Goal: Task Accomplishment & Management: Complete application form

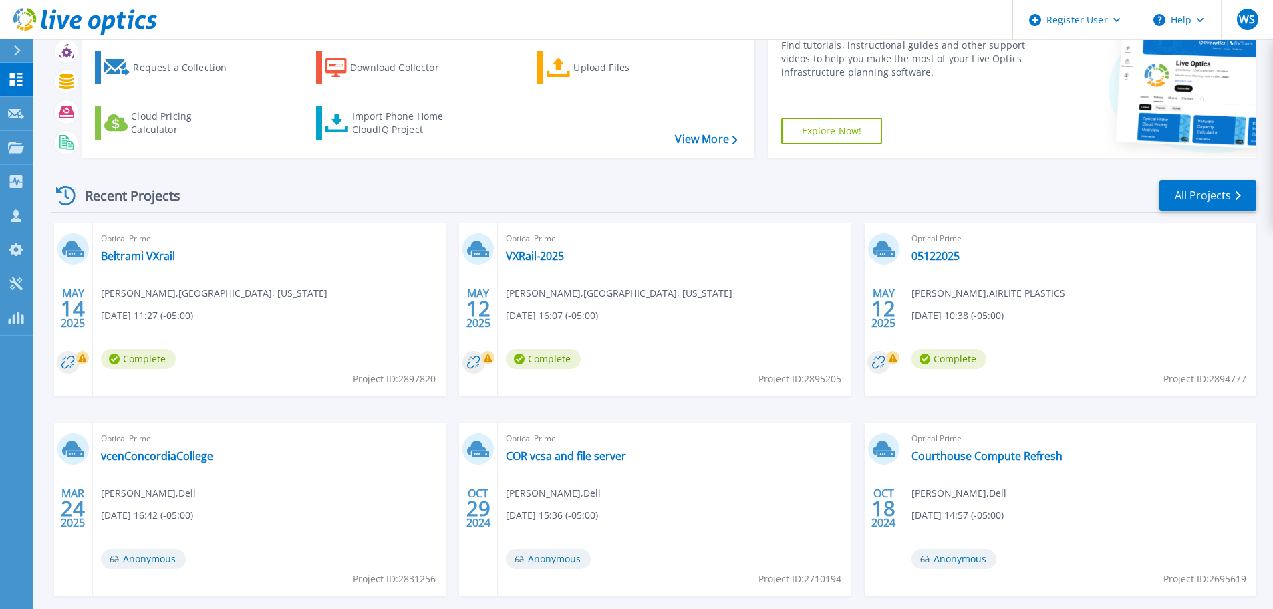
click at [396, 178] on div "Recent Projects All Projects MAY 14 2025 Optical Prime Beltrami VXrail Kevin Wa…" at bounding box center [653, 400] width 1204 height 465
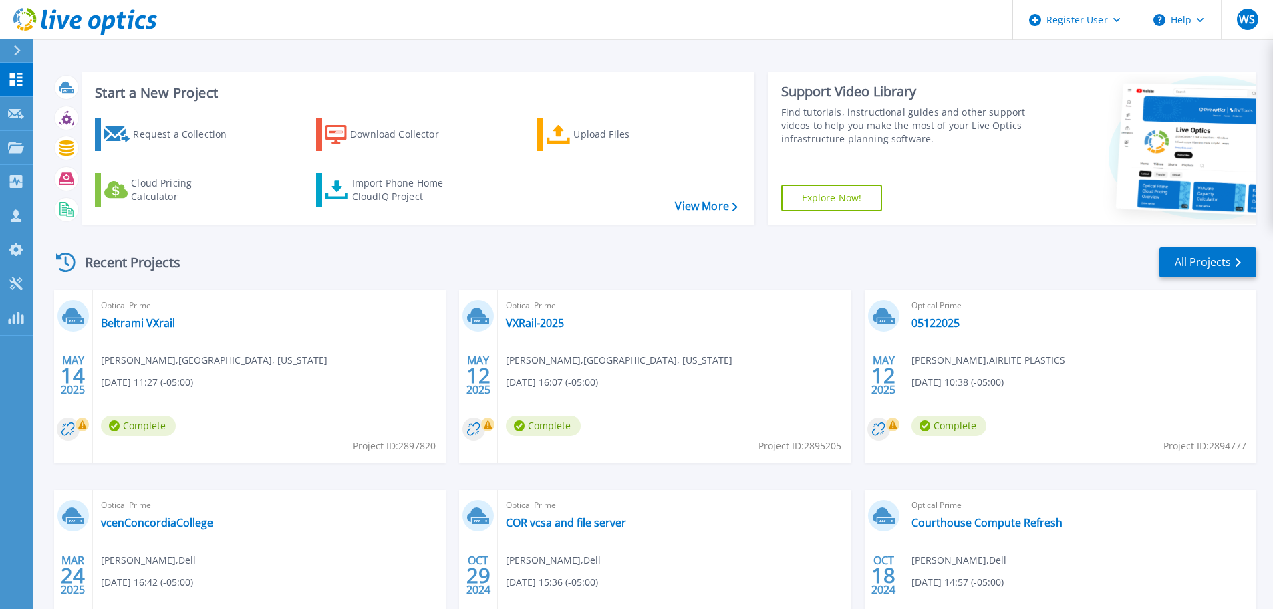
click at [615, 257] on div "Recent Projects All Projects" at bounding box center [653, 262] width 1204 height 33
click at [408, 265] on div "Recent Projects All Projects" at bounding box center [653, 262] width 1204 height 33
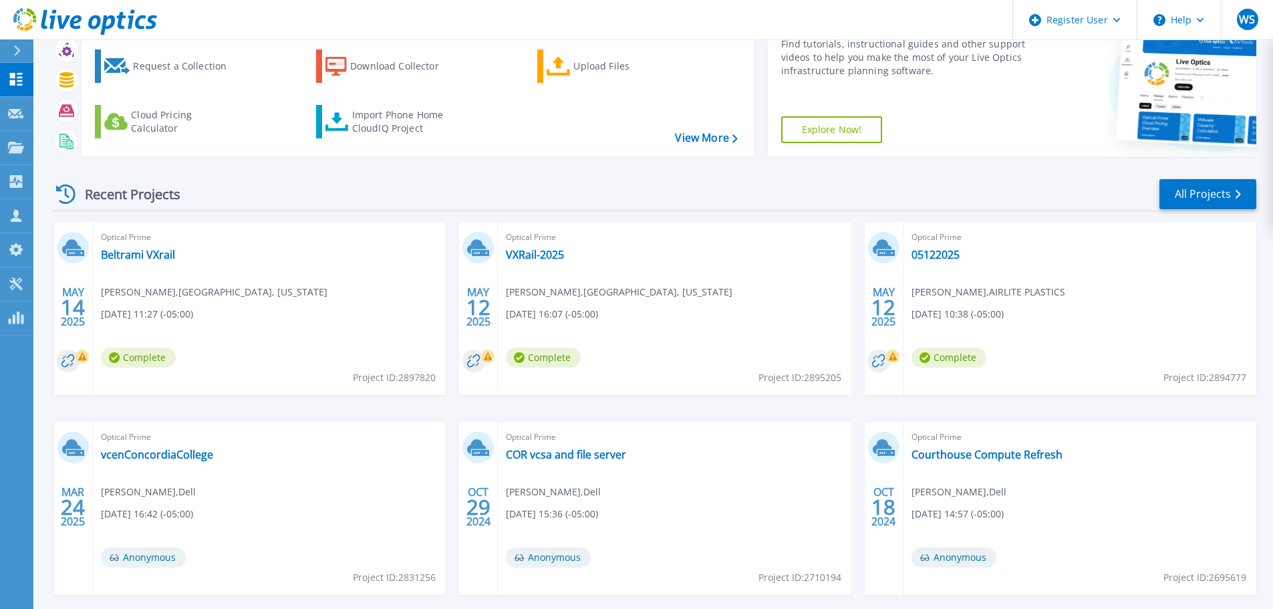
scroll to position [132, 0]
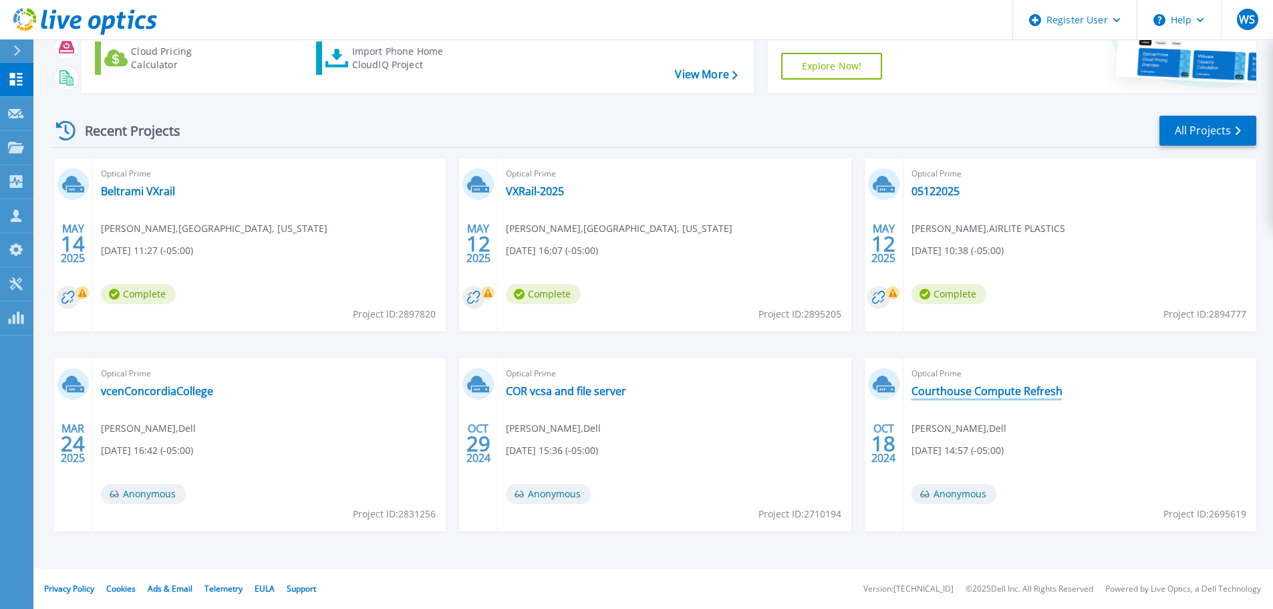
click at [973, 391] on link "Courthouse Compute Refresh" at bounding box center [986, 390] width 151 height 13
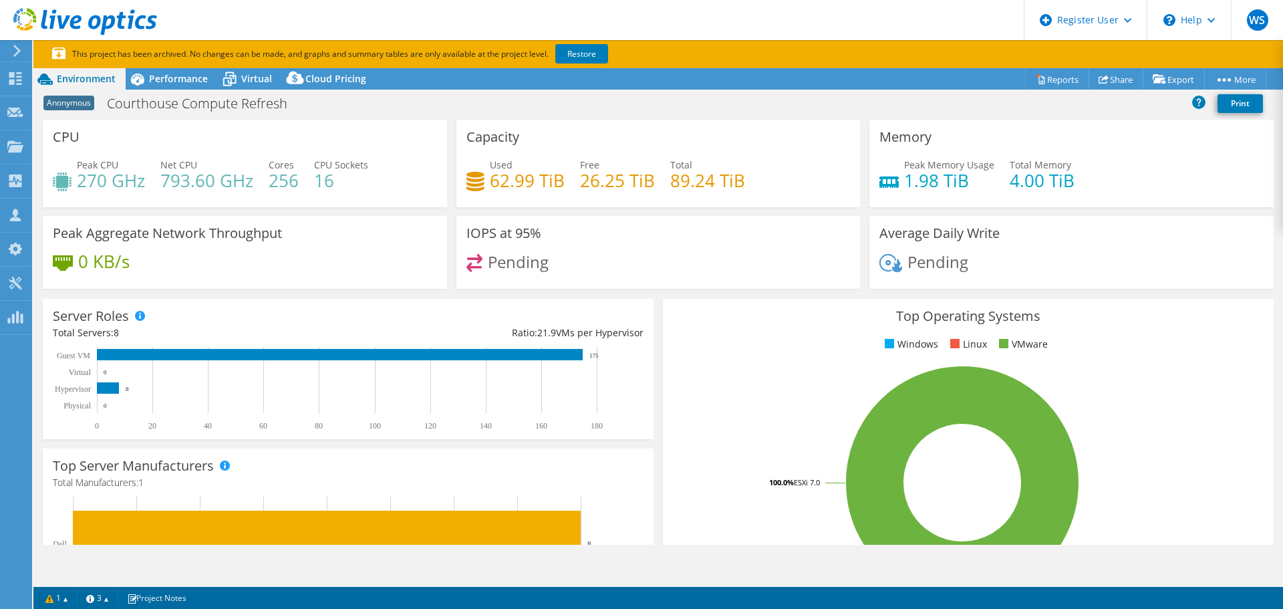
click at [419, 110] on div "Anonymous Courthouse Compute Refresh Print" at bounding box center [657, 103] width 1249 height 25
click at [736, 325] on div "Top Operating Systems Windows Linux VMware 100.0% ESXi 7.0" at bounding box center [968, 459] width 611 height 320
click at [715, 349] on ul "Windows Linux VMware" at bounding box center [968, 344] width 591 height 15
click at [248, 75] on span "Virtual" at bounding box center [256, 78] width 31 height 13
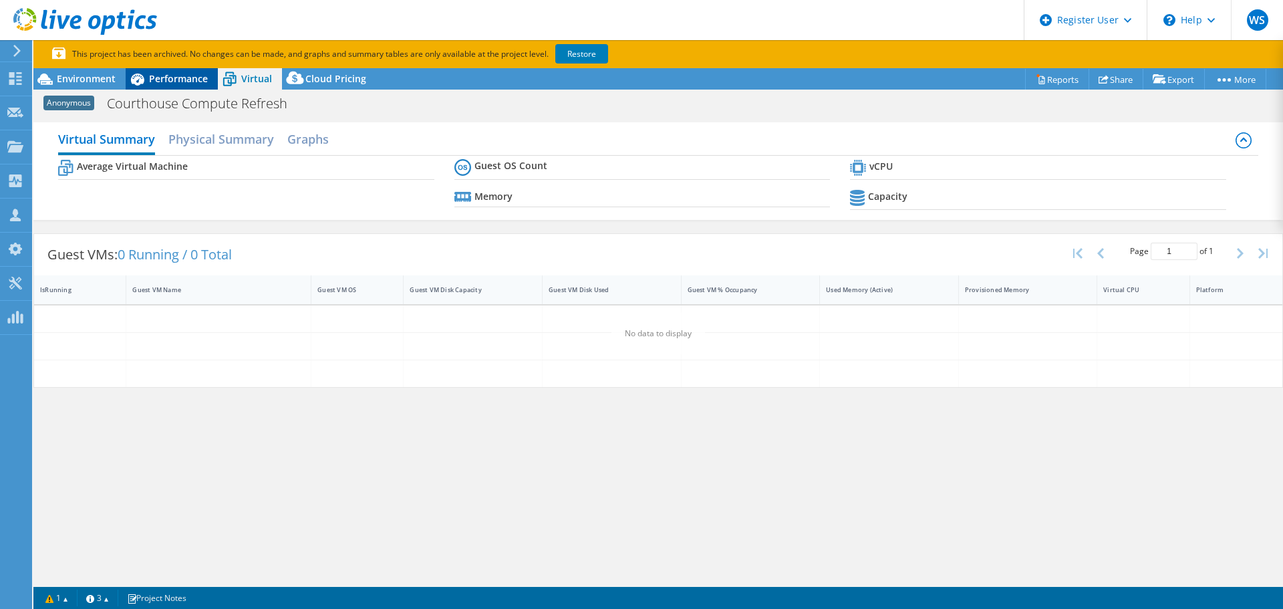
click at [192, 79] on span "Performance" at bounding box center [178, 78] width 59 height 13
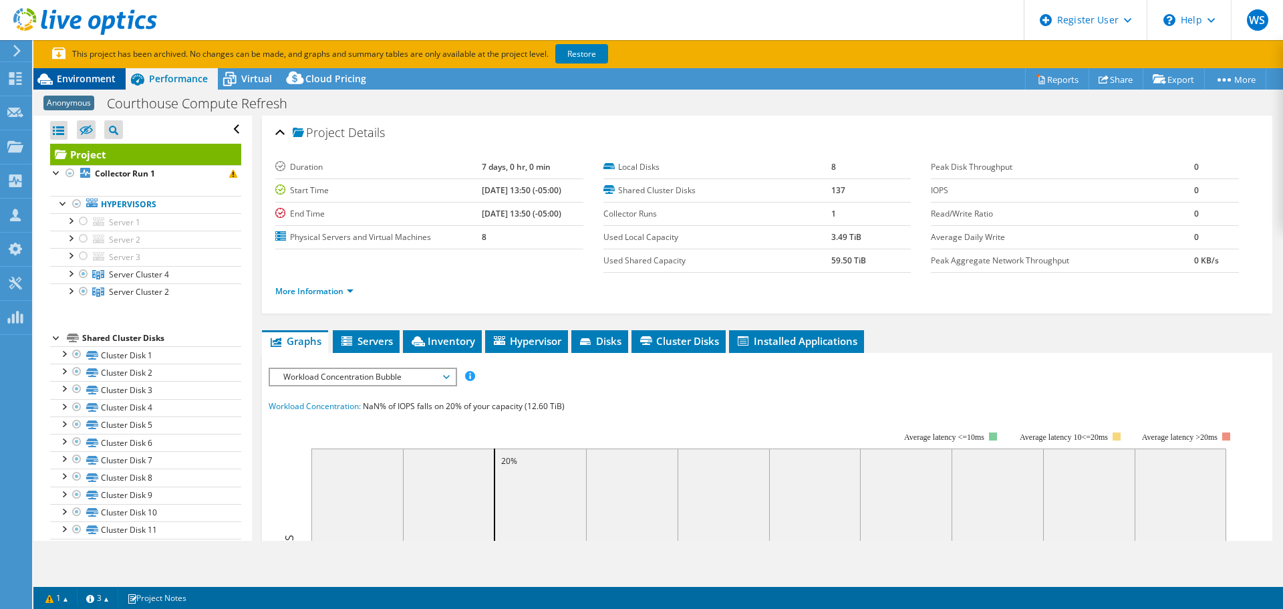
click at [104, 79] on span "Environment" at bounding box center [86, 78] width 59 height 13
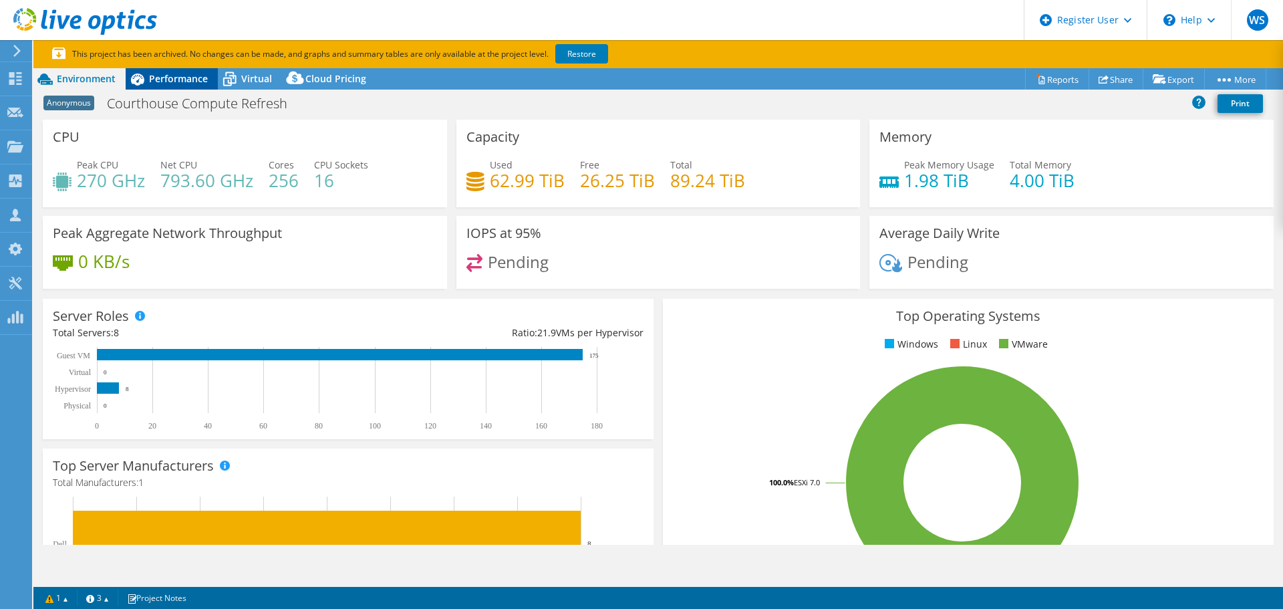
click at [186, 87] on div "Performance" at bounding box center [172, 78] width 92 height 21
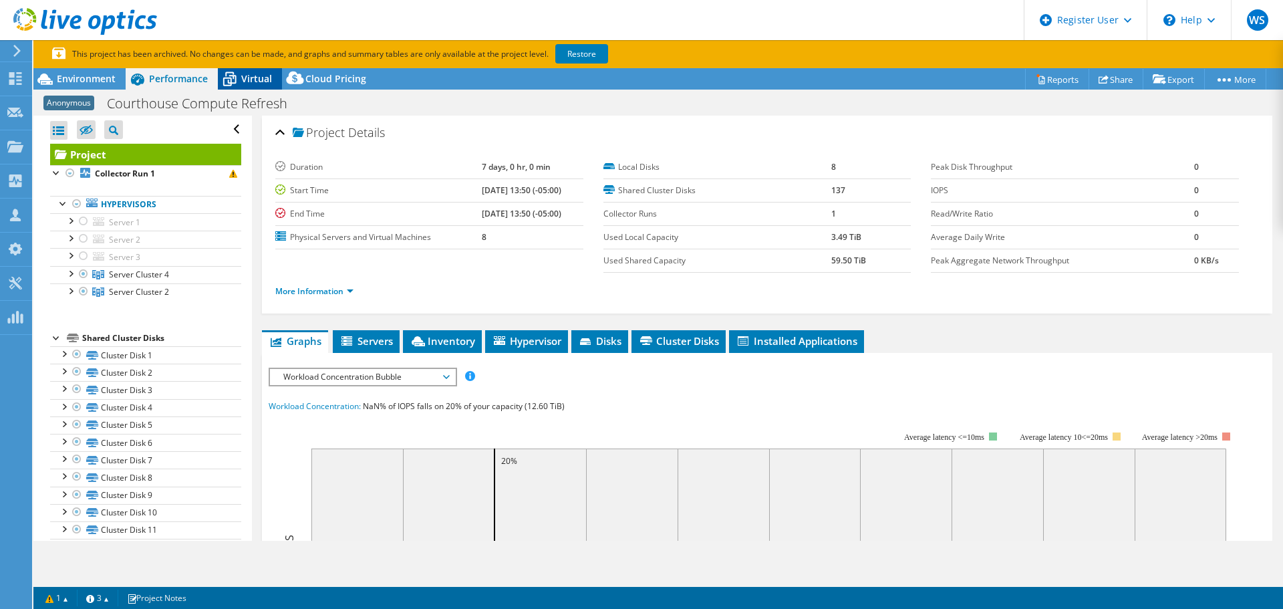
click at [264, 82] on span "Virtual" at bounding box center [256, 78] width 31 height 13
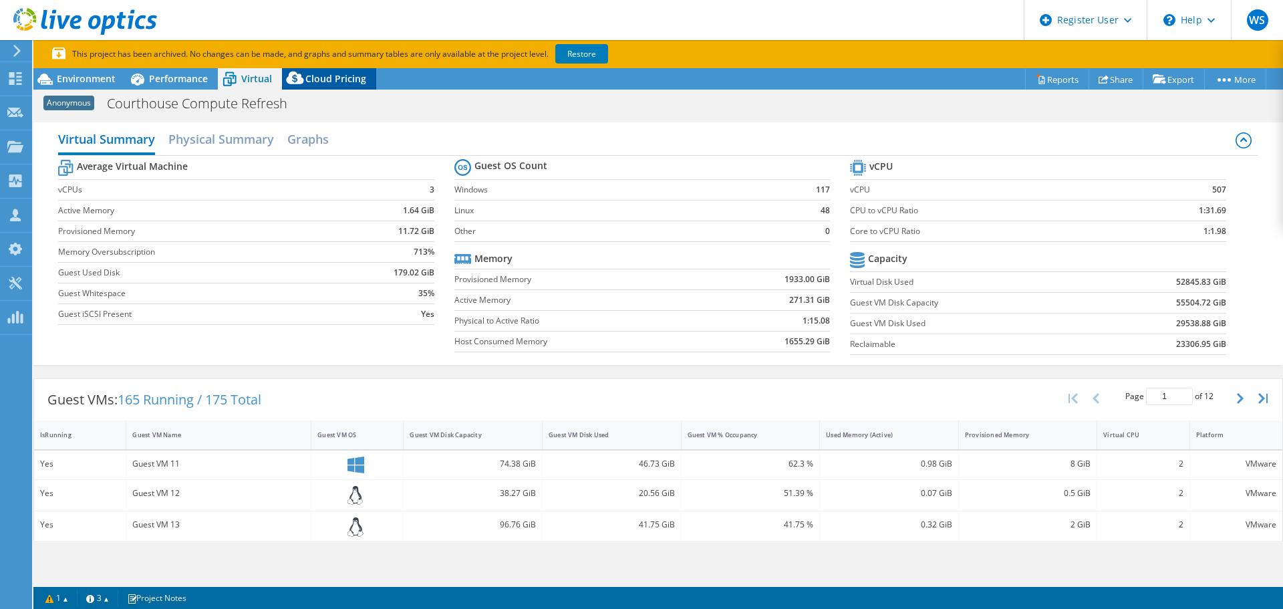
click at [321, 81] on span "Cloud Pricing" at bounding box center [335, 78] width 61 height 13
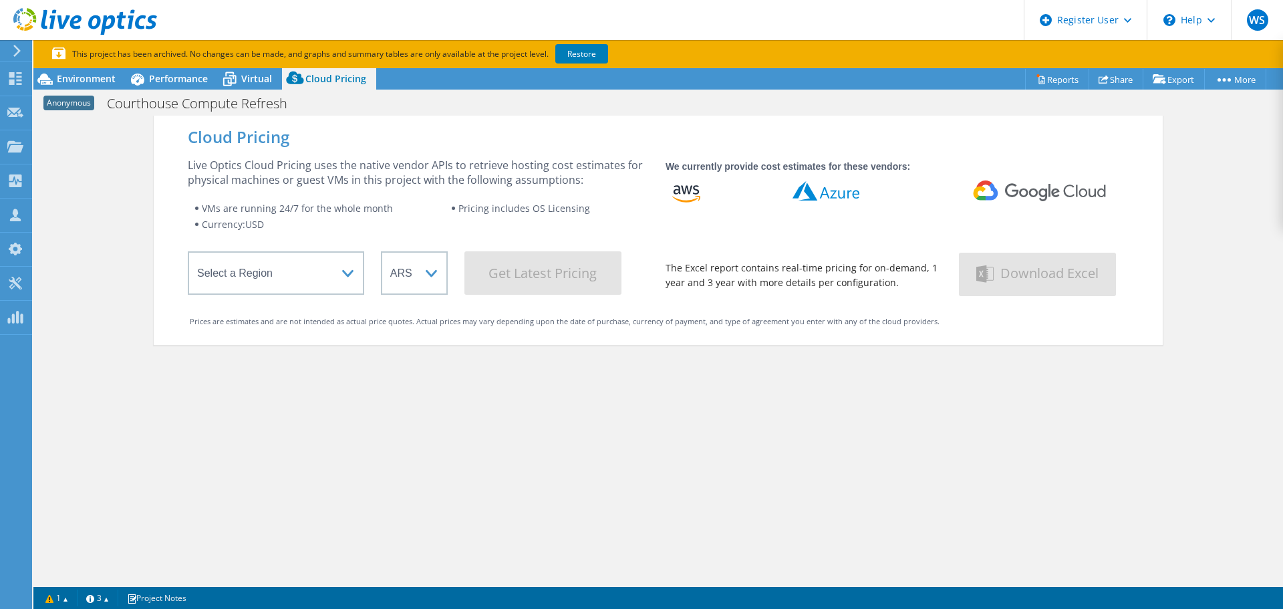
click at [283, 73] on icon at bounding box center [295, 80] width 27 height 27
click at [250, 74] on span "Virtual" at bounding box center [256, 78] width 31 height 13
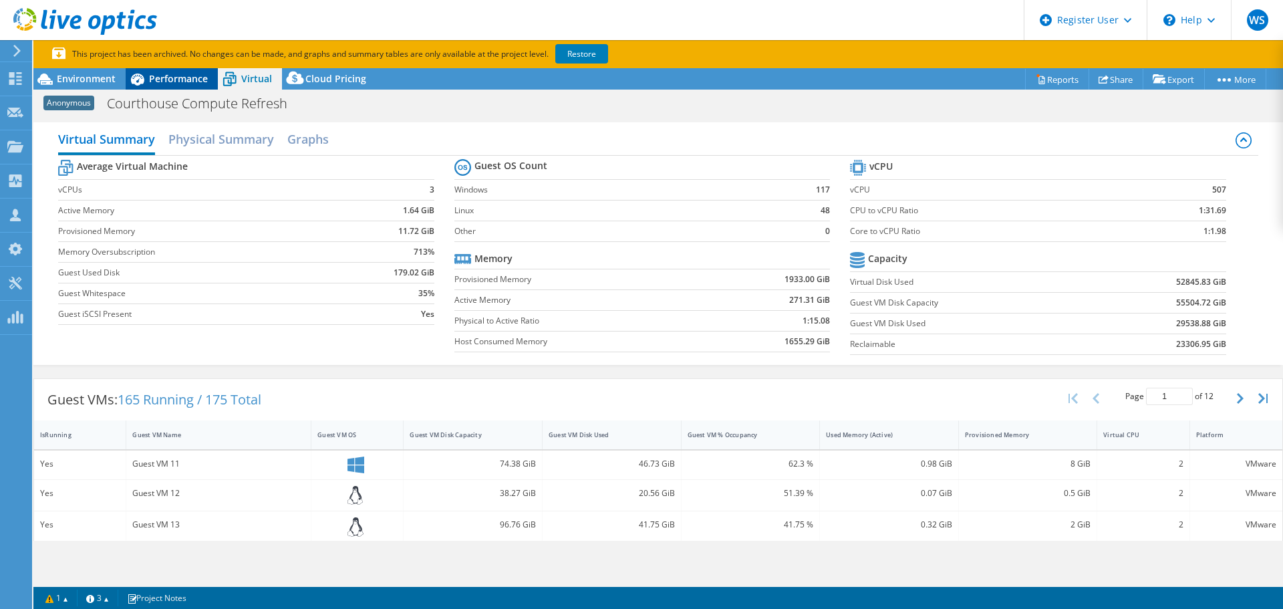
click at [182, 80] on span "Performance" at bounding box center [178, 78] width 59 height 13
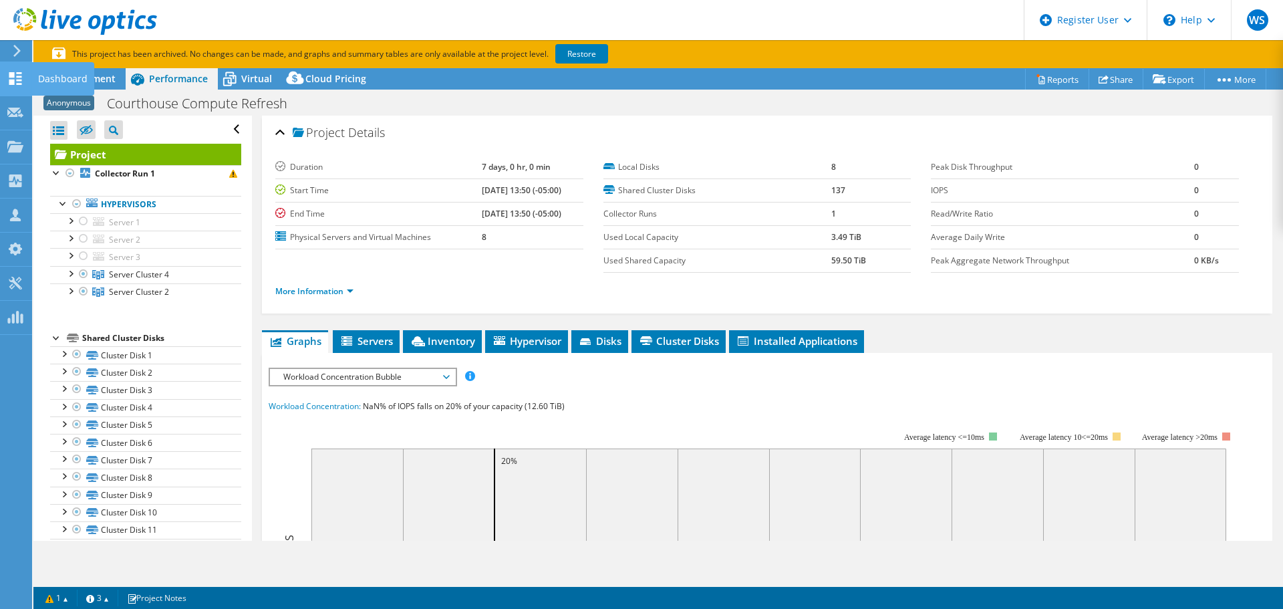
click at [12, 78] on icon at bounding box center [15, 78] width 16 height 13
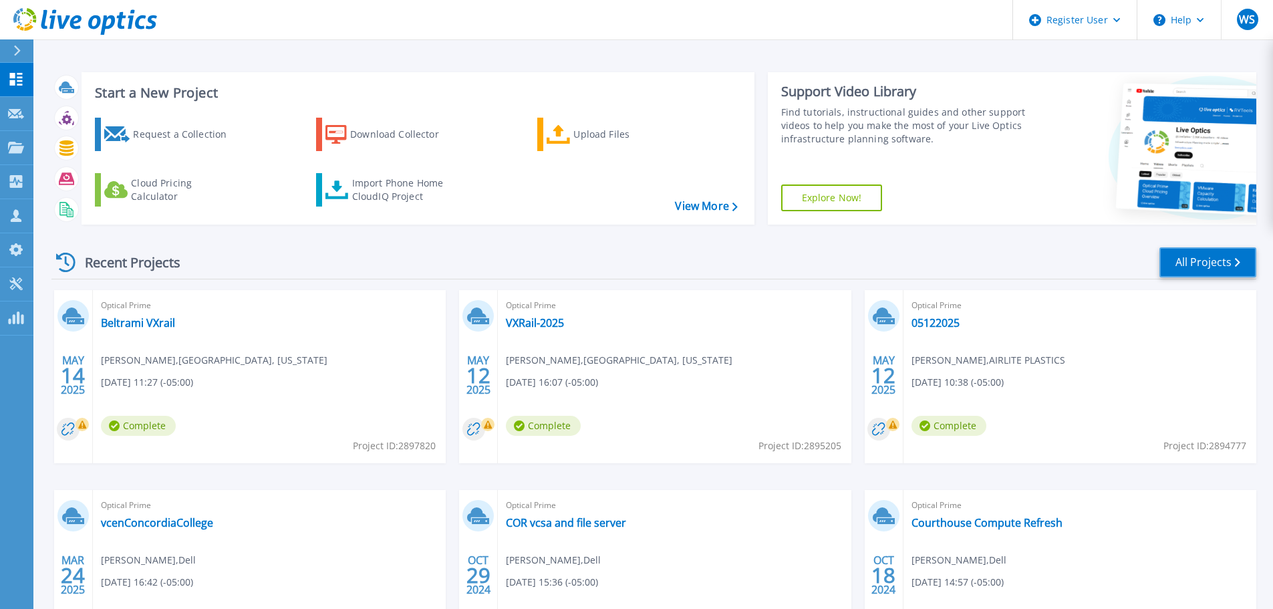
click at [1192, 265] on link "All Projects" at bounding box center [1207, 262] width 97 height 30
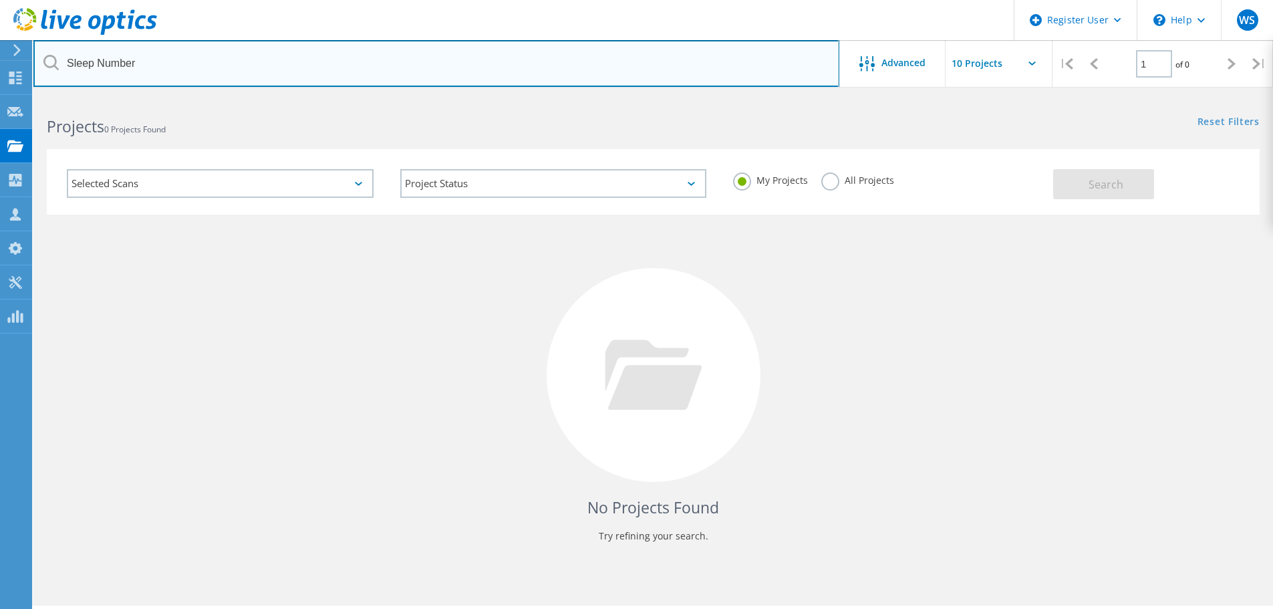
drag, startPoint x: 154, startPoint y: 65, endPoint x: 53, endPoint y: 55, distance: 102.0
click at [53, 55] on div "Sleep Number" at bounding box center [435, 63] width 805 height 47
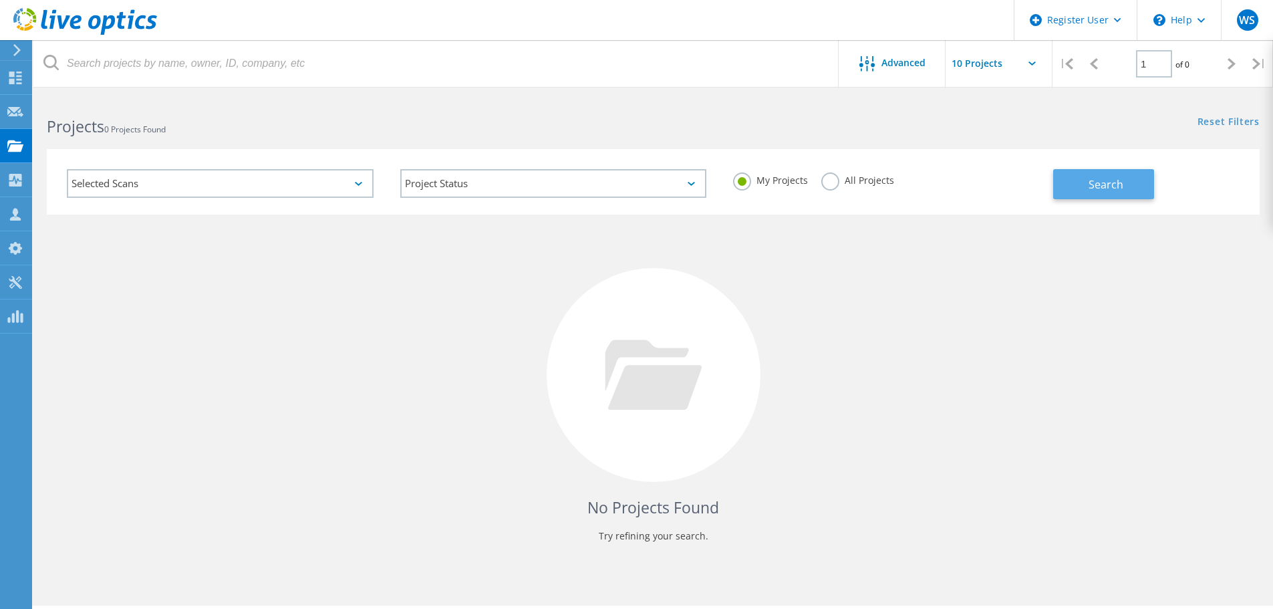
click at [1126, 192] on button "Search" at bounding box center [1103, 184] width 101 height 30
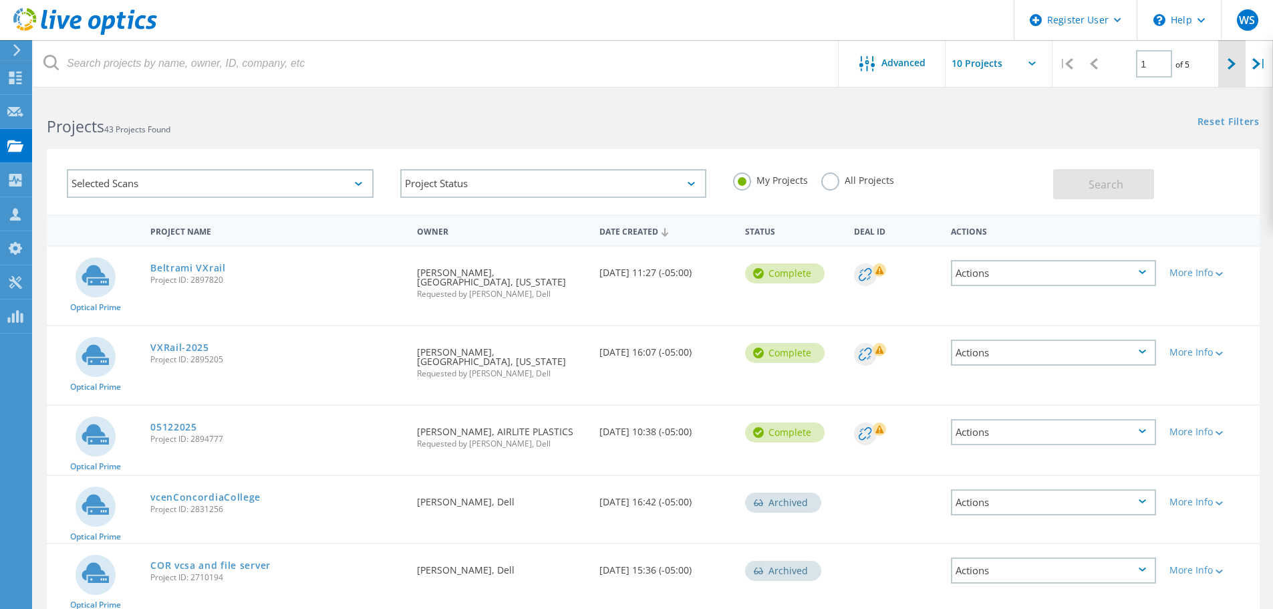
click at [1231, 57] on div at bounding box center [1231, 63] width 27 height 47
type input "2"
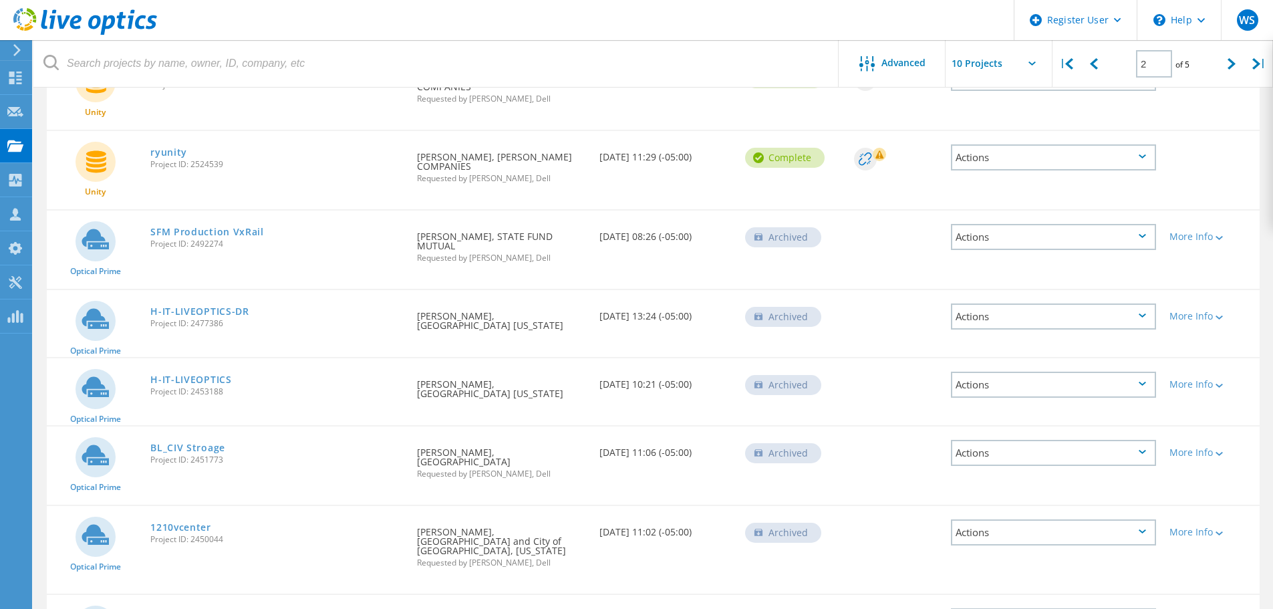
scroll to position [146, 0]
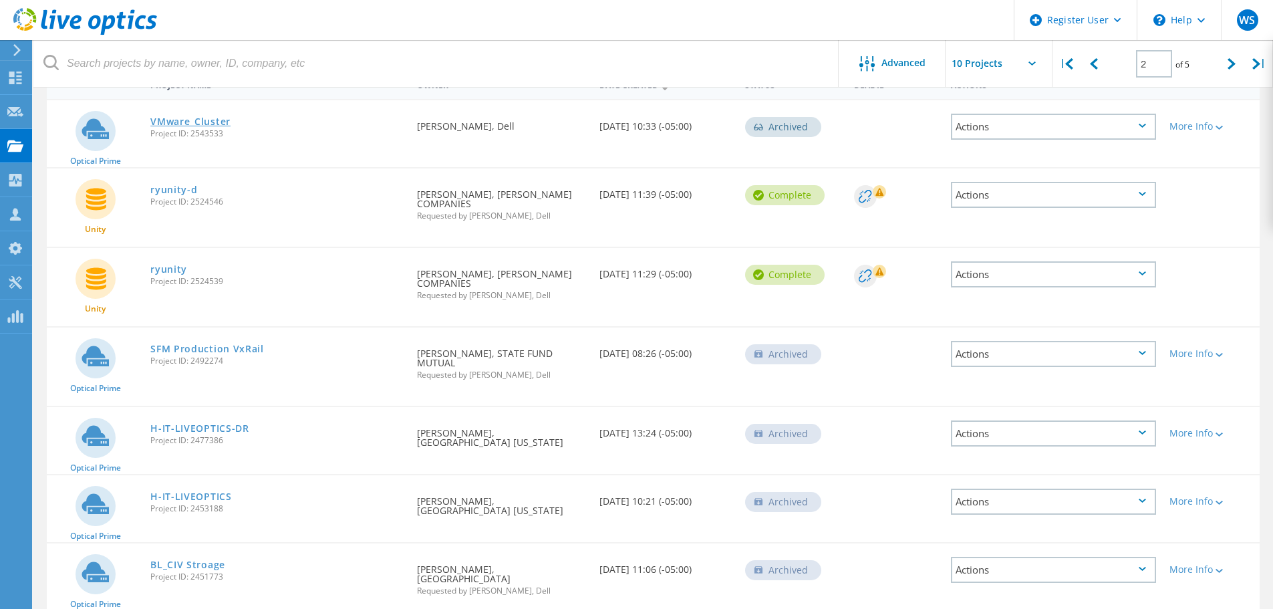
click at [206, 121] on link "VMware_Cluster" at bounding box center [190, 121] width 80 height 9
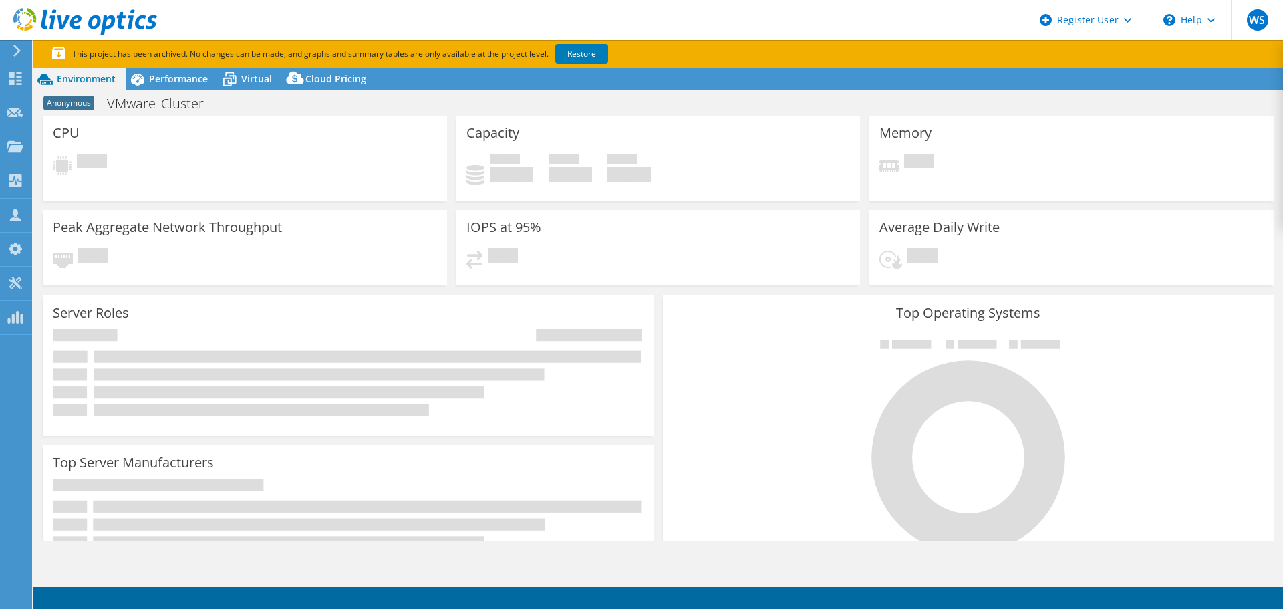
select select "USD"
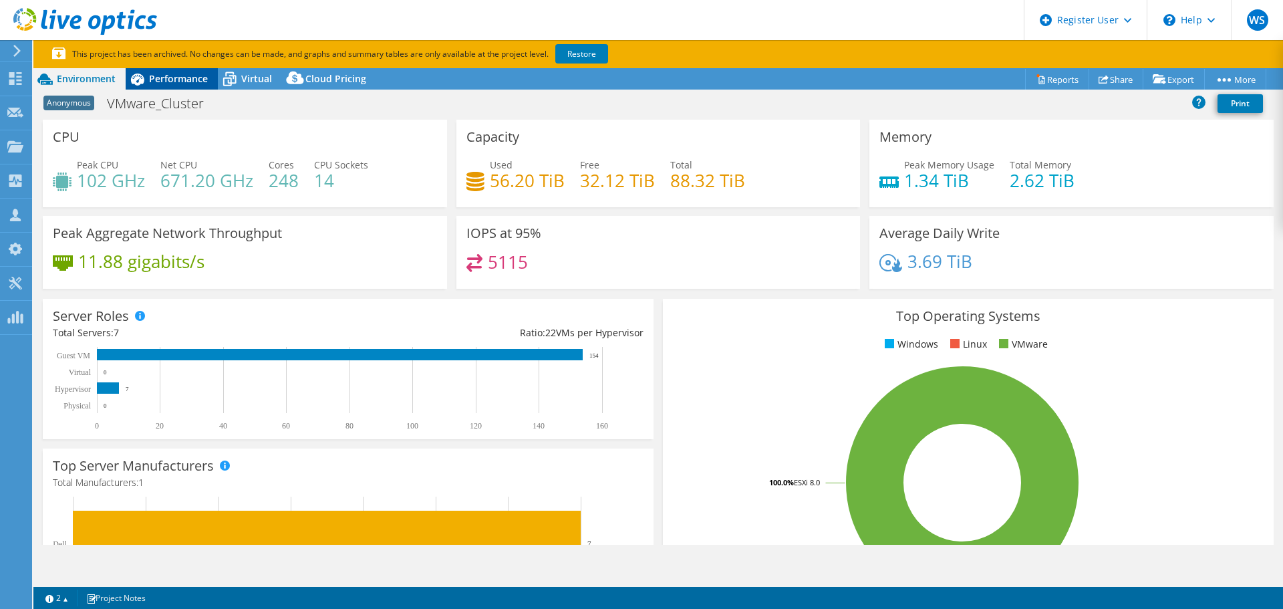
click at [177, 76] on span "Performance" at bounding box center [178, 78] width 59 height 13
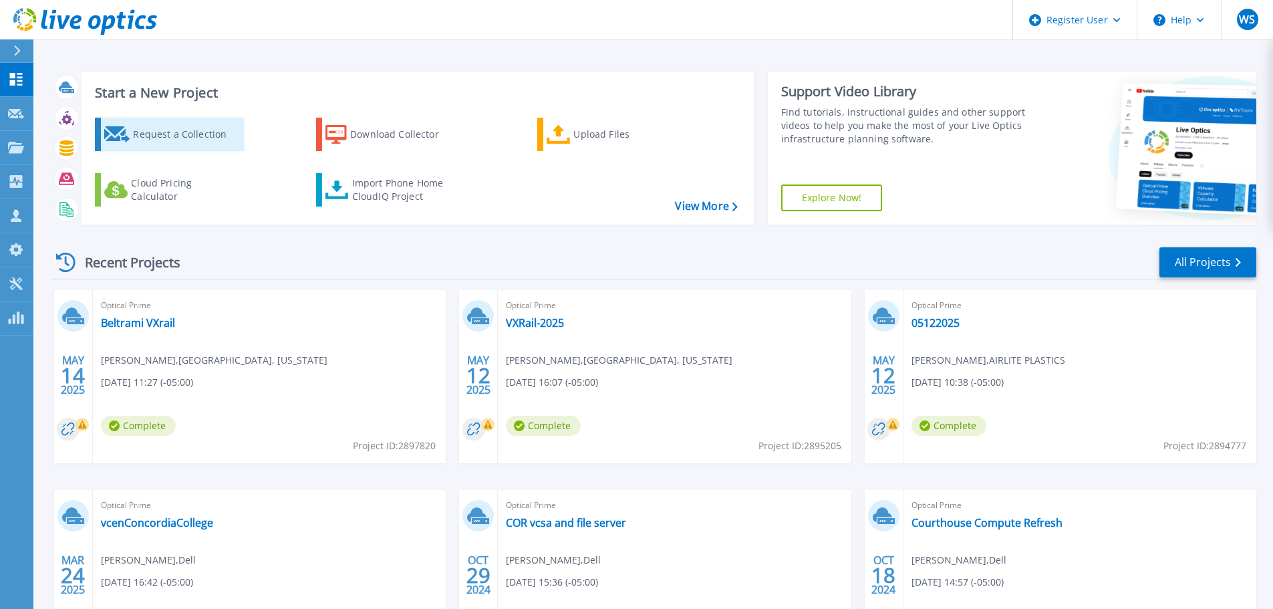
click at [162, 132] on div "Request a Collection" at bounding box center [186, 134] width 107 height 27
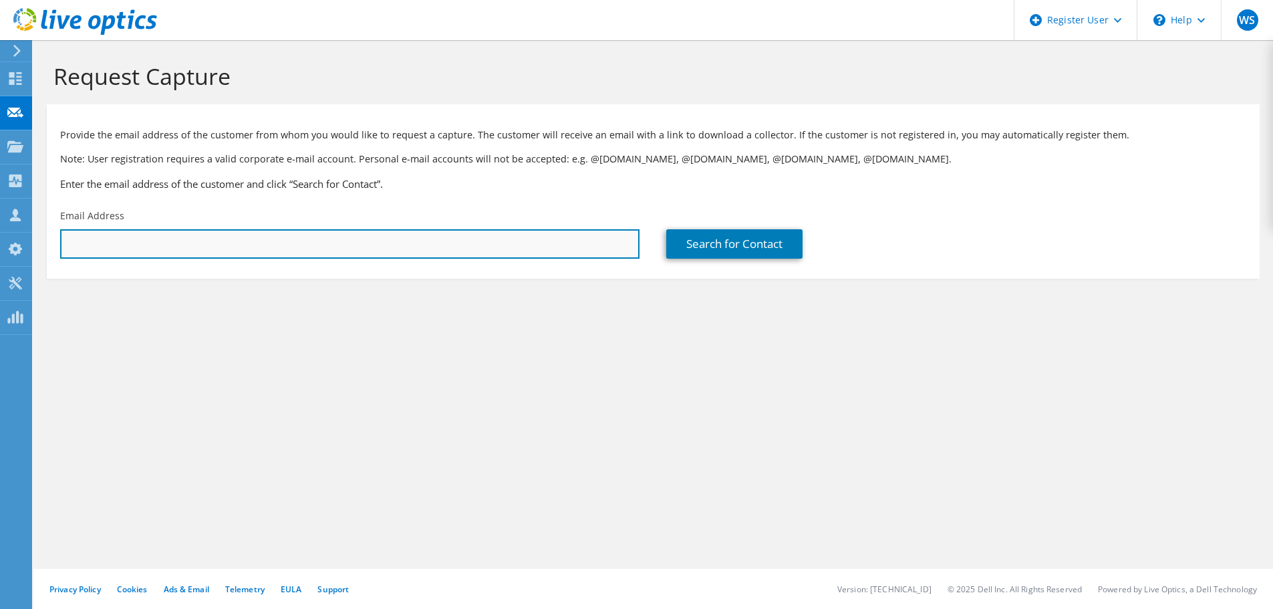
click at [191, 238] on input "text" at bounding box center [349, 243] width 579 height 29
type input "d"
type input "k"
type input "r"
type input "a"
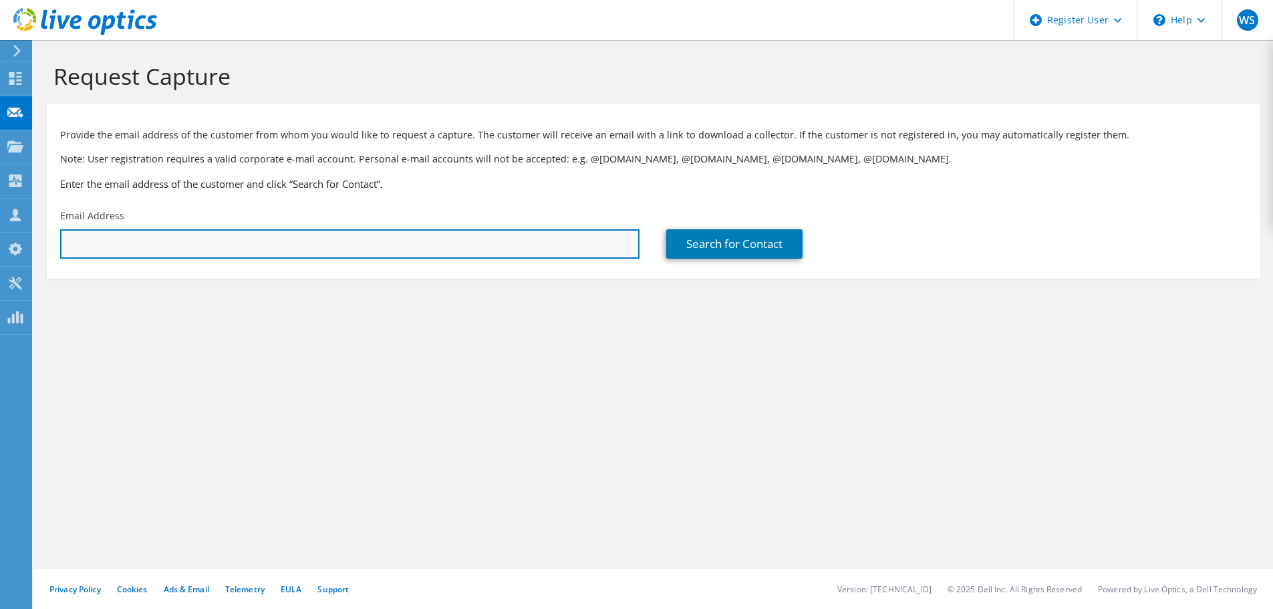
click at [116, 232] on input "text" at bounding box center [349, 243] width 579 height 29
click at [133, 237] on input "text" at bounding box center [349, 243] width 579 height 29
paste input "david.bayer@pottcounty-ia.gov"
type input "david.bayer@pottcounty-ia.gov"
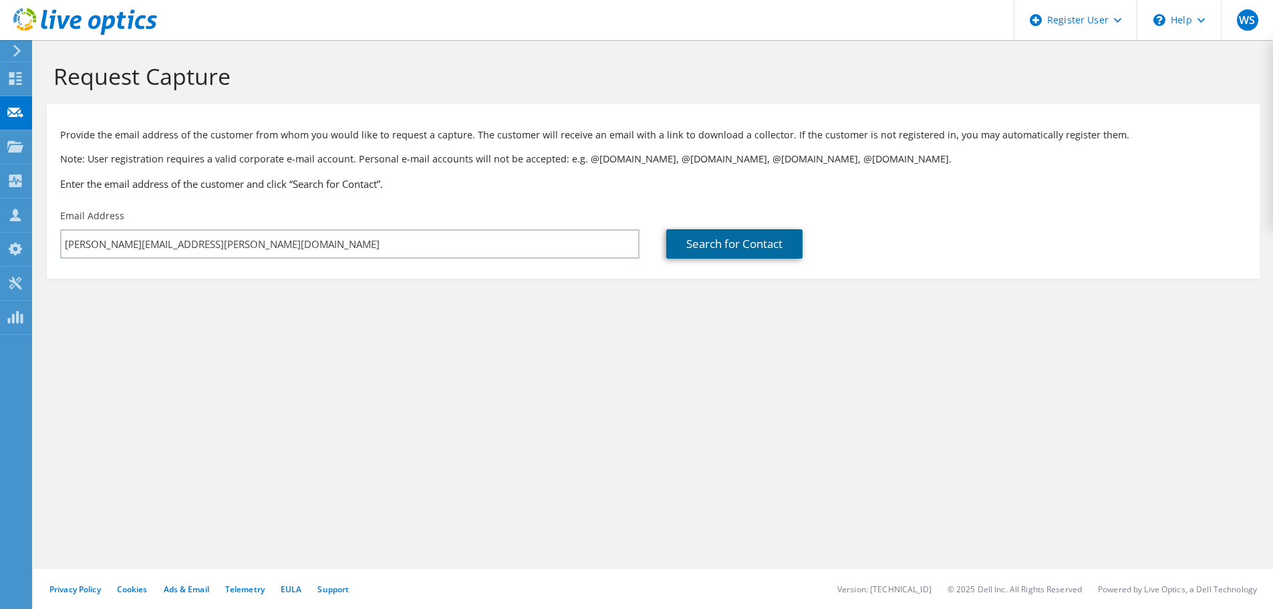
click at [773, 243] on link "Search for Contact" at bounding box center [734, 243] width 136 height 29
type input "Pottawattamie County"
type input "David"
type input "Bayer"
type input "[GEOGRAPHIC_DATA]"
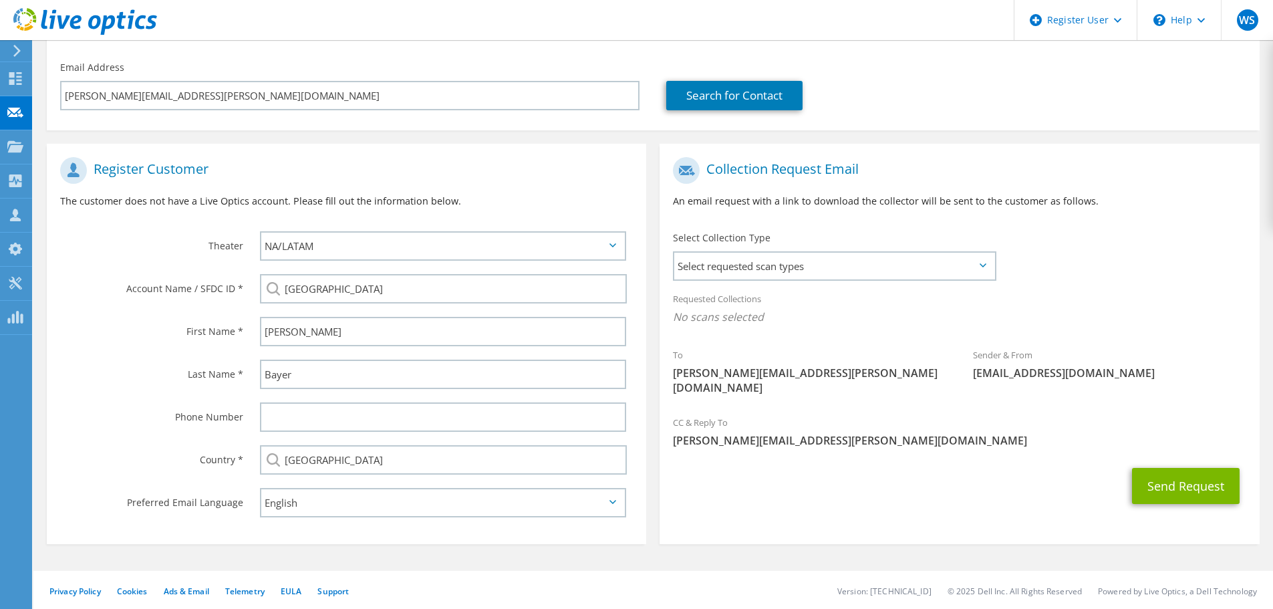
scroll to position [150, 0]
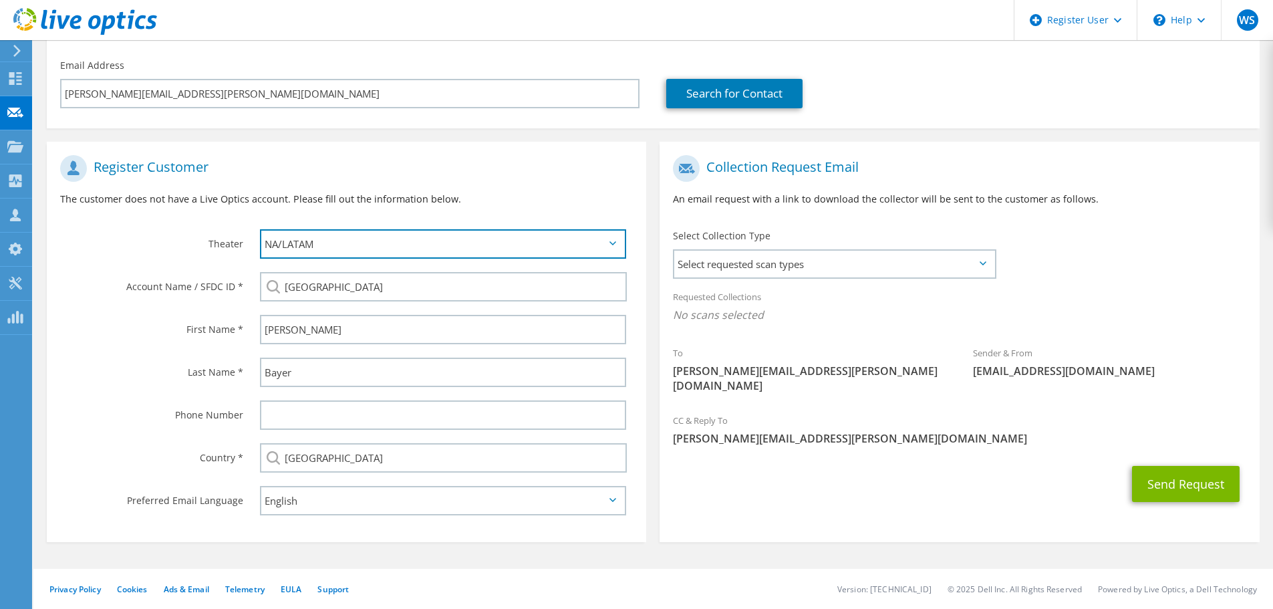
click at [342, 241] on select "APJ EMEA NA/LATAM" at bounding box center [443, 243] width 366 height 29
click at [152, 218] on div "Register Customer The customer does not have a Live Optics account. Please fill…" at bounding box center [346, 185] width 599 height 74
click at [863, 268] on span "Select requested scan types" at bounding box center [834, 264] width 320 height 27
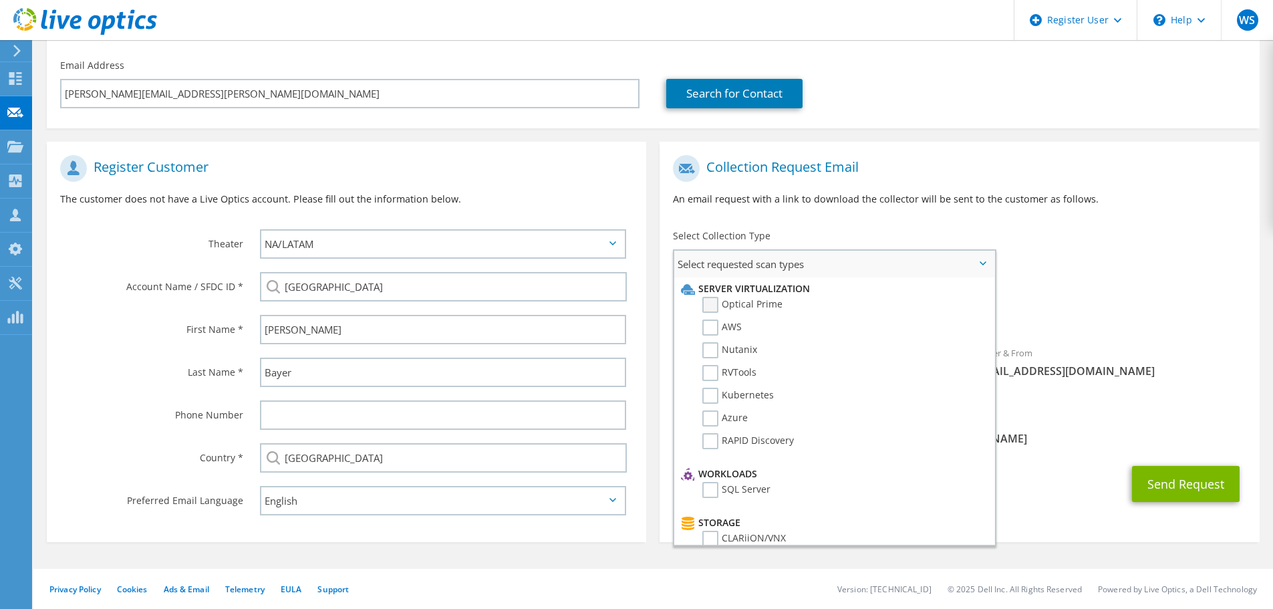
click at [715, 301] on label "Optical Prime" at bounding box center [742, 305] width 80 height 16
click at [0, 0] on input "Optical Prime" at bounding box center [0, 0] width 0 height 0
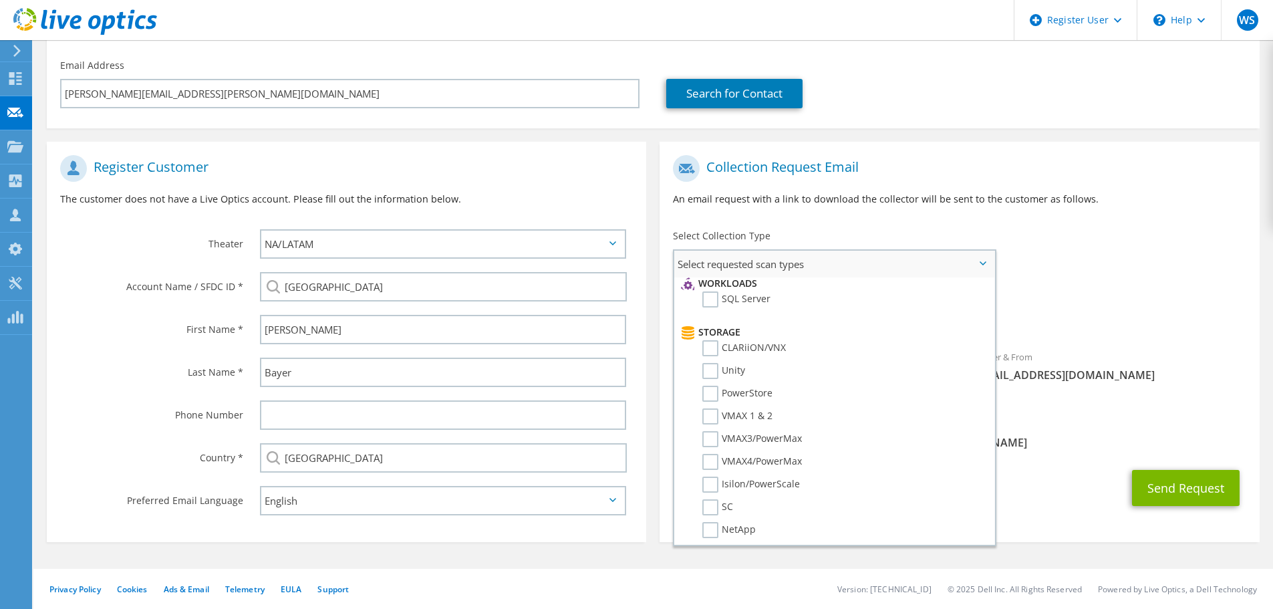
scroll to position [267, 0]
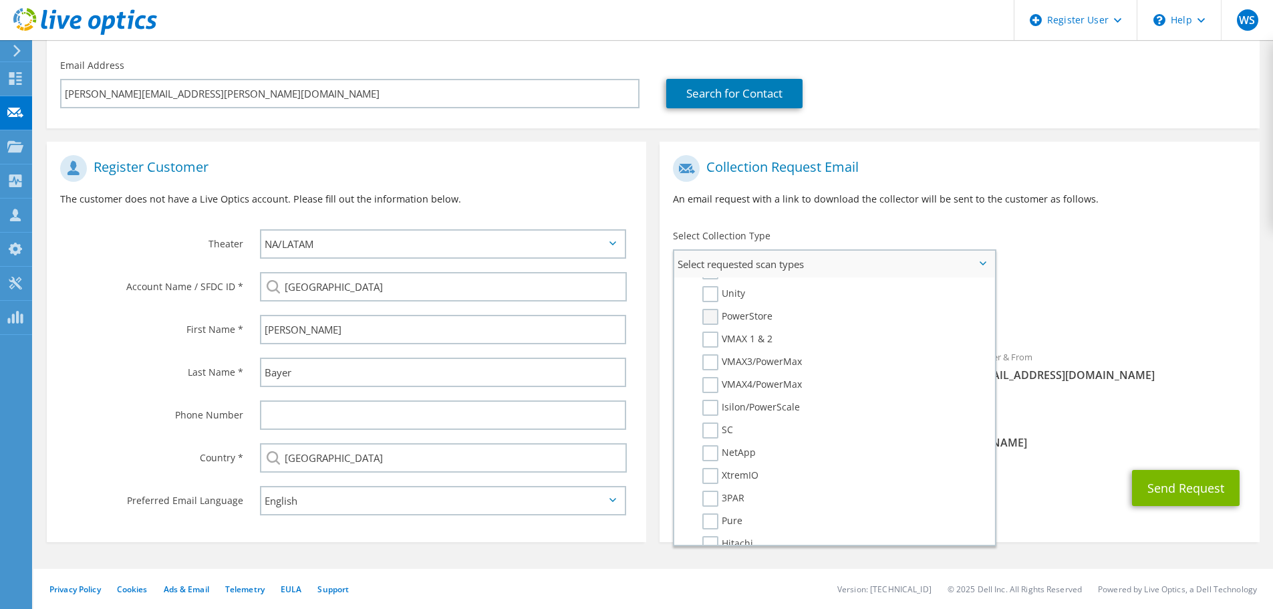
click at [707, 317] on label "PowerStore" at bounding box center [737, 317] width 70 height 16
click at [0, 0] on input "PowerStore" at bounding box center [0, 0] width 0 height 0
click at [1134, 327] on span "Optical Prime PowerStore" at bounding box center [959, 318] width 573 height 22
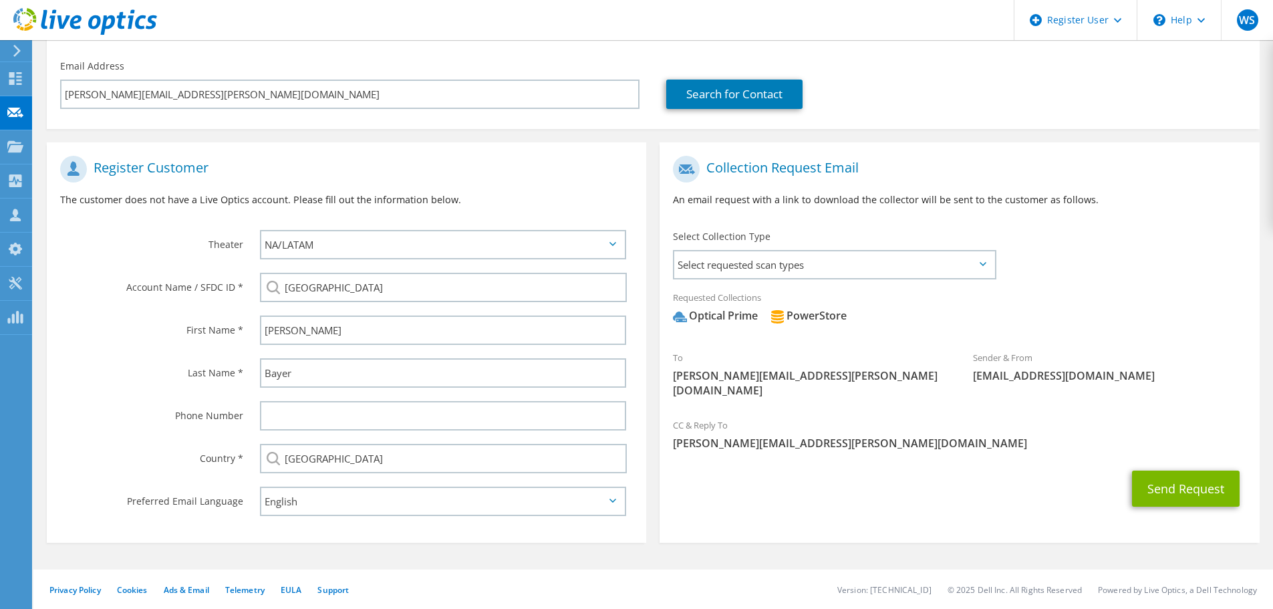
scroll to position [150, 0]
click at [1184, 470] on button "Send Request" at bounding box center [1186, 488] width 108 height 36
